Goal: Use online tool/utility

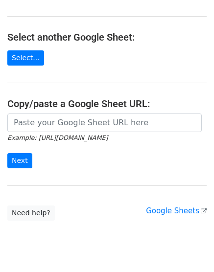
scroll to position [156, 0]
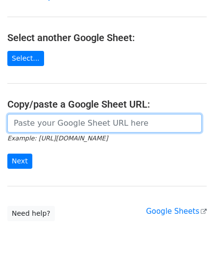
click at [58, 124] on input "url" at bounding box center [104, 123] width 194 height 19
paste input "[URL][DOMAIN_NAME]"
type input "[URL][DOMAIN_NAME]"
click at [7, 154] on input "Next" at bounding box center [19, 161] width 25 height 15
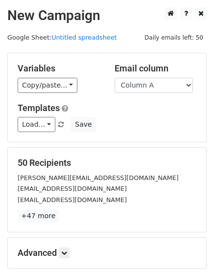
scroll to position [108, 0]
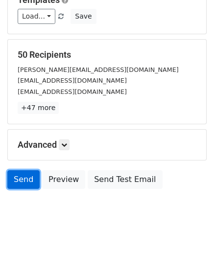
click at [20, 180] on link "Send" at bounding box center [23, 179] width 32 height 19
